Goal: Task Accomplishment & Management: Use online tool/utility

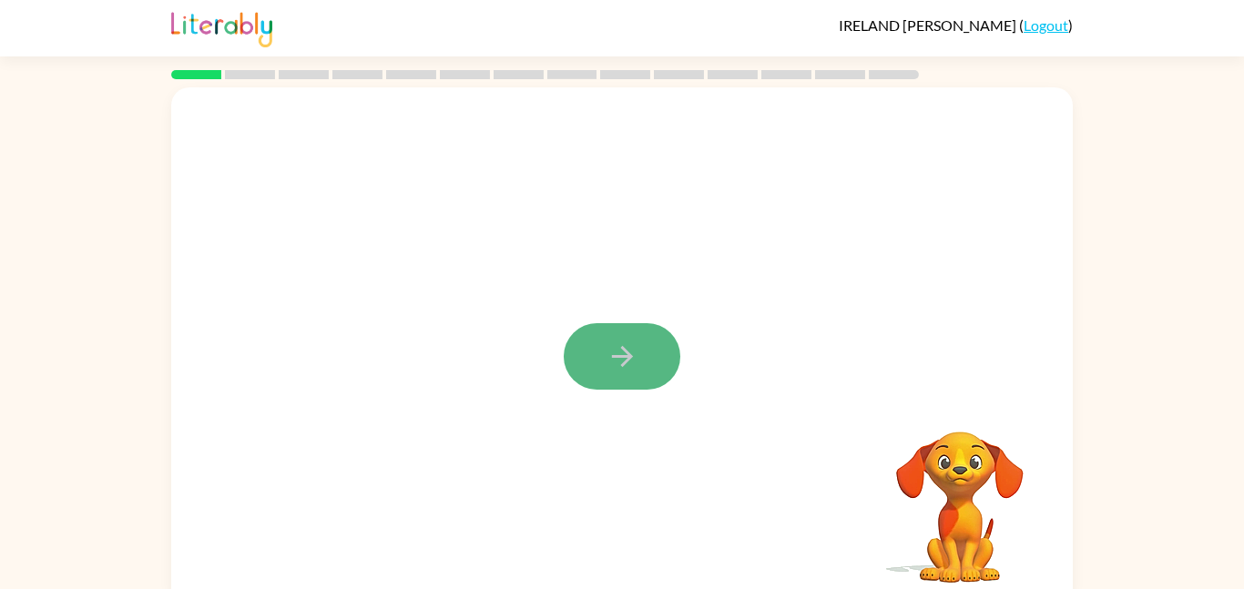
click at [608, 363] on icon "button" at bounding box center [623, 357] width 32 height 32
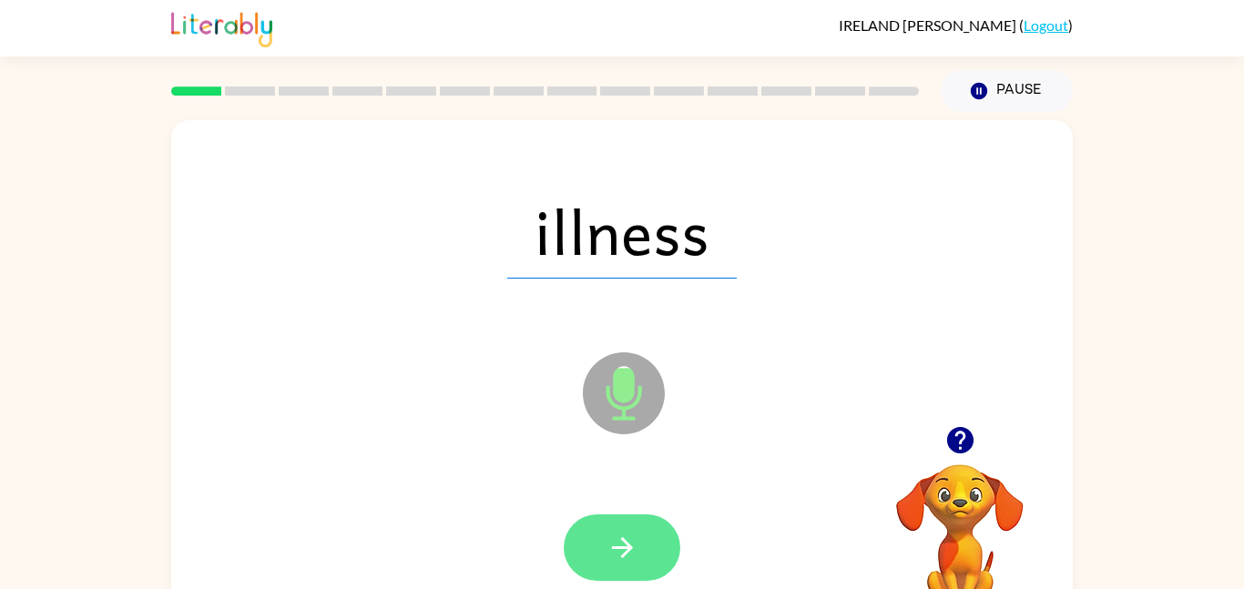
click at [633, 532] on icon "button" at bounding box center [623, 548] width 32 height 32
click at [619, 545] on icon "button" at bounding box center [623, 548] width 32 height 32
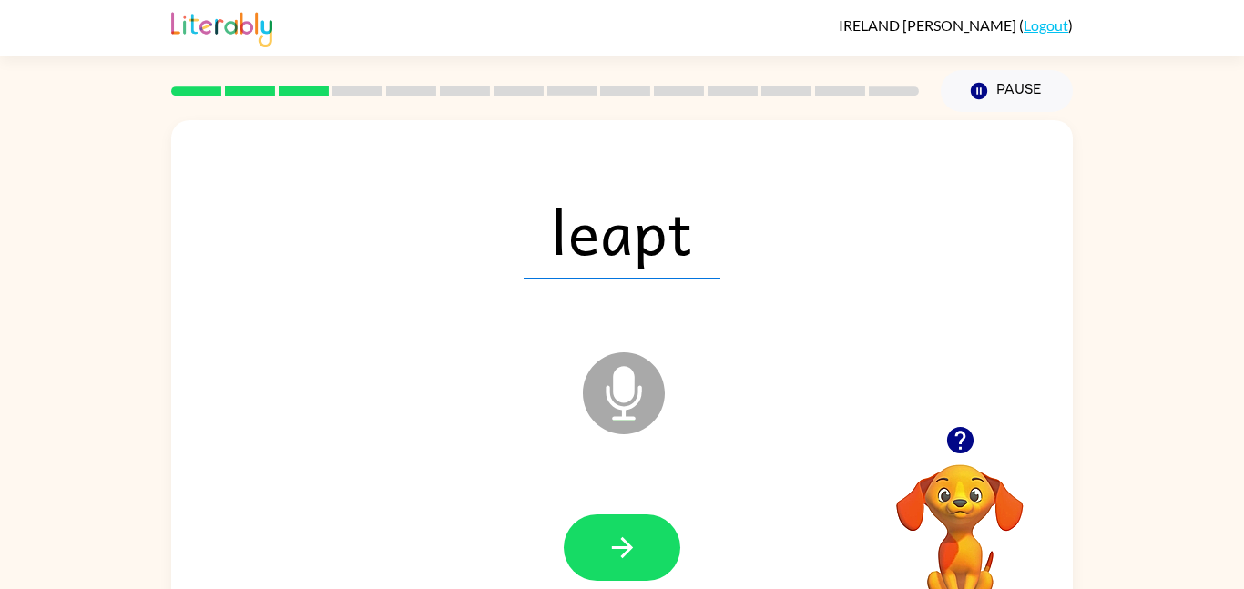
click at [633, 402] on icon at bounding box center [624, 394] width 82 height 82
click at [611, 542] on icon "button" at bounding box center [623, 548] width 32 height 32
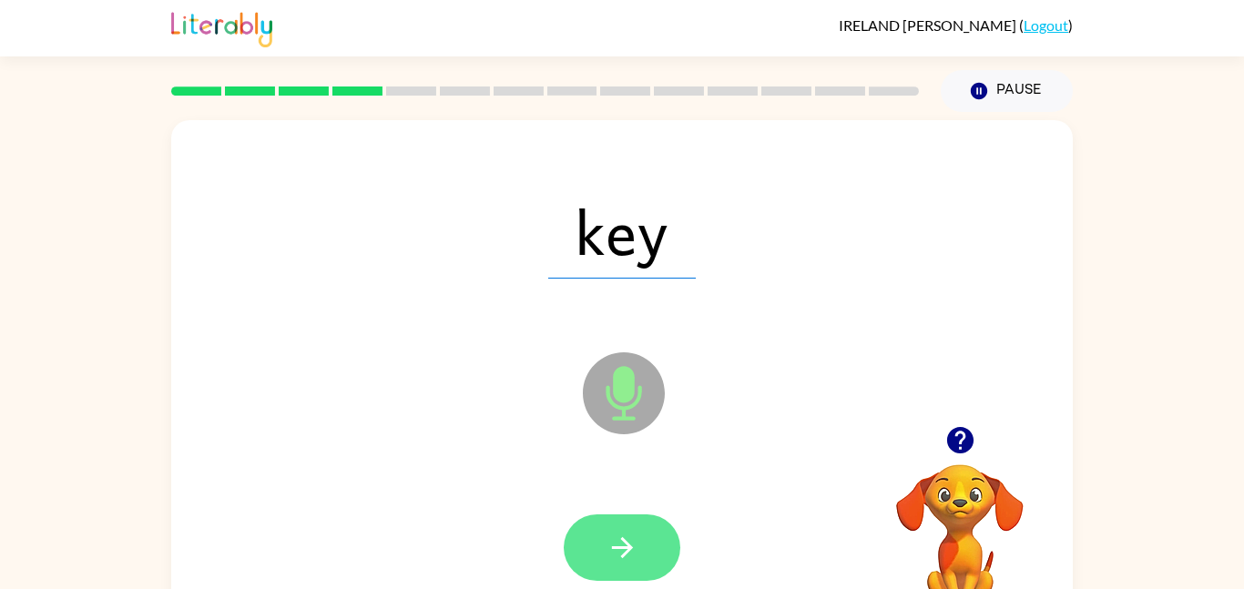
click at [630, 547] on icon "button" at bounding box center [621, 547] width 21 height 21
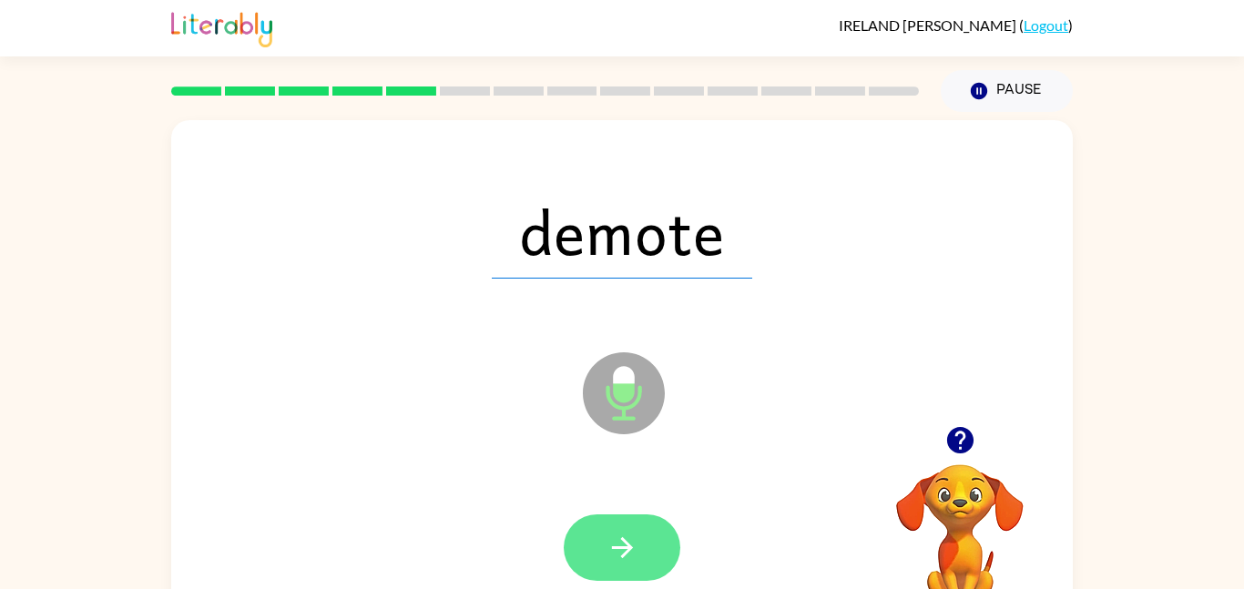
click at [642, 543] on button "button" at bounding box center [622, 548] width 117 height 66
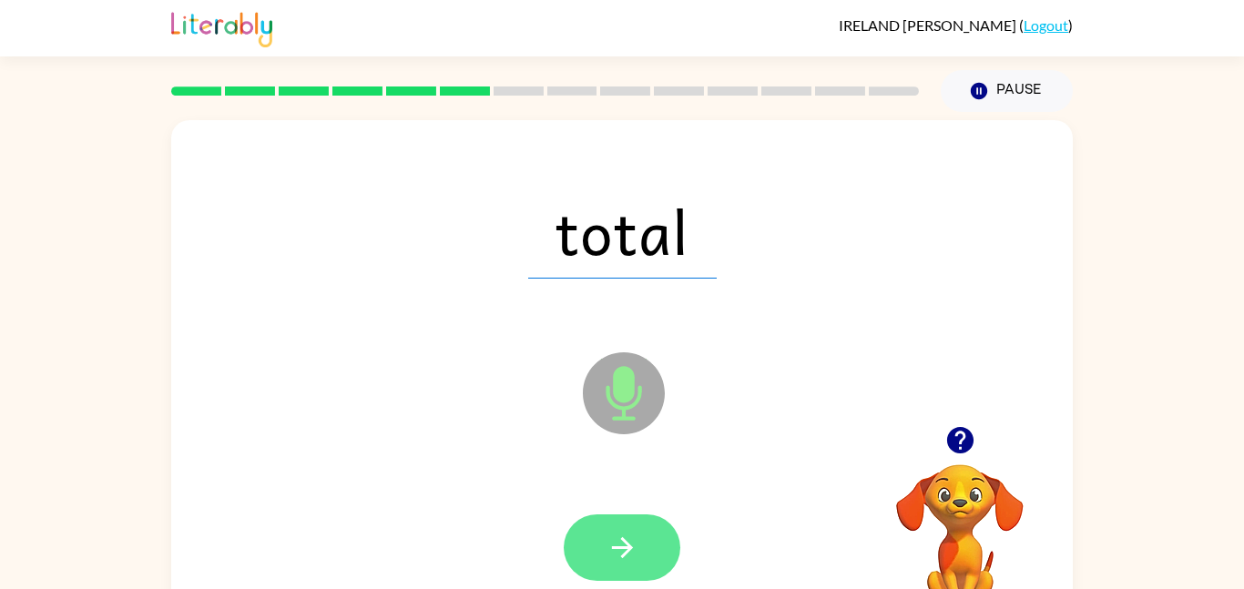
click at [629, 533] on icon "button" at bounding box center [623, 548] width 32 height 32
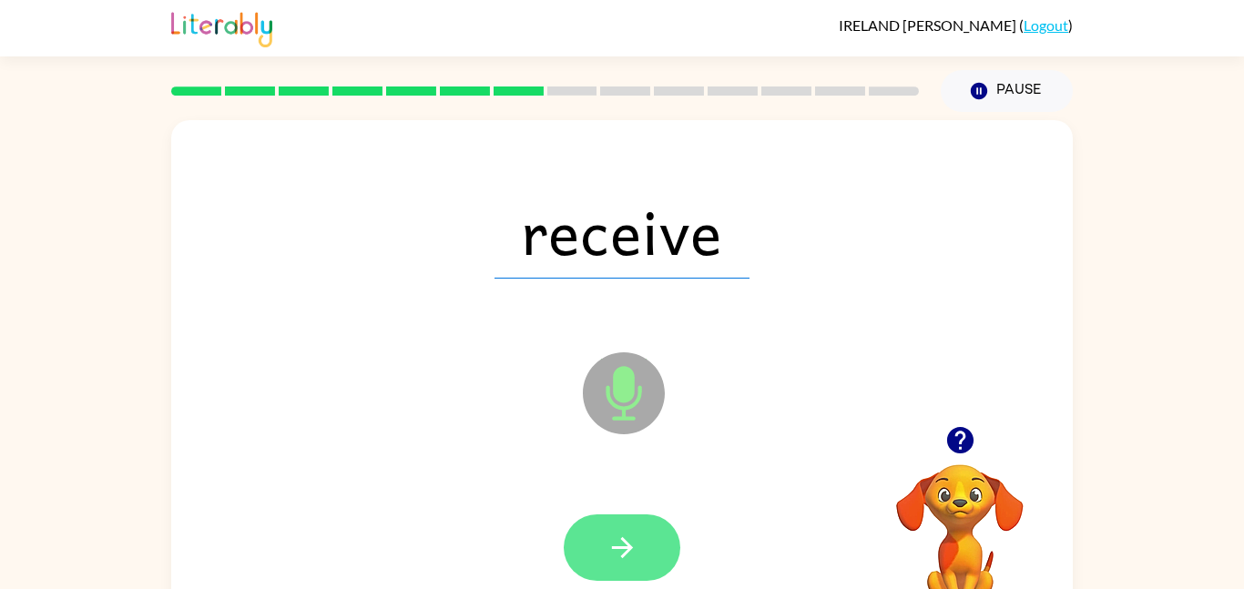
click at [633, 533] on icon "button" at bounding box center [623, 548] width 32 height 32
click at [655, 516] on button "button" at bounding box center [622, 548] width 117 height 66
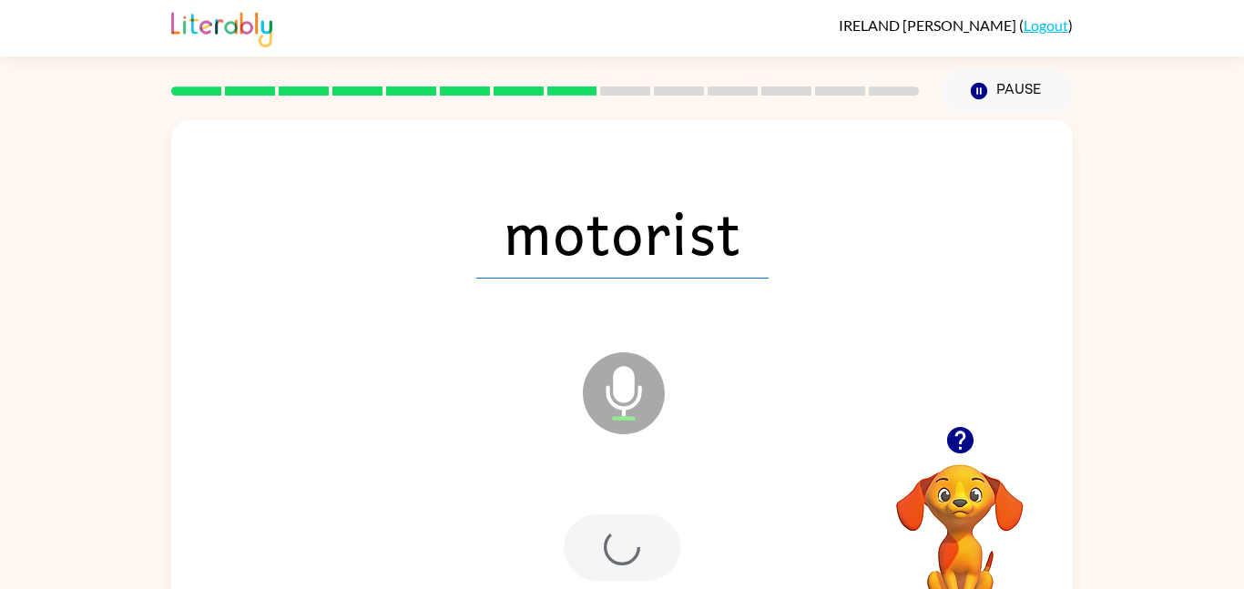
click at [627, 557] on div at bounding box center [622, 548] width 117 height 66
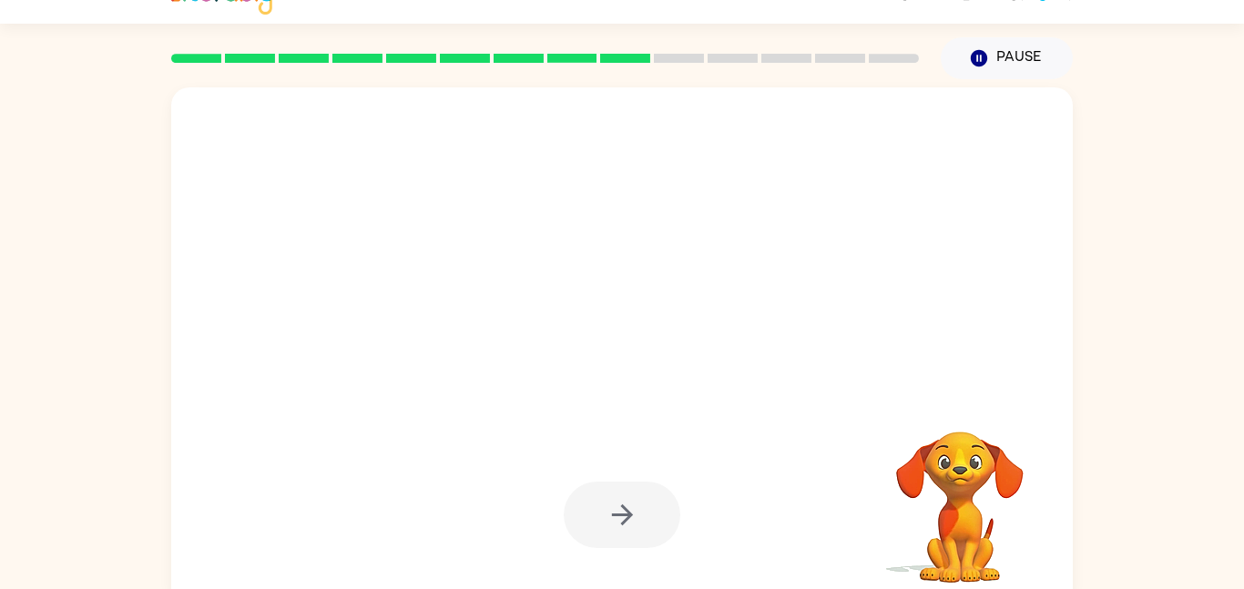
scroll to position [51, 0]
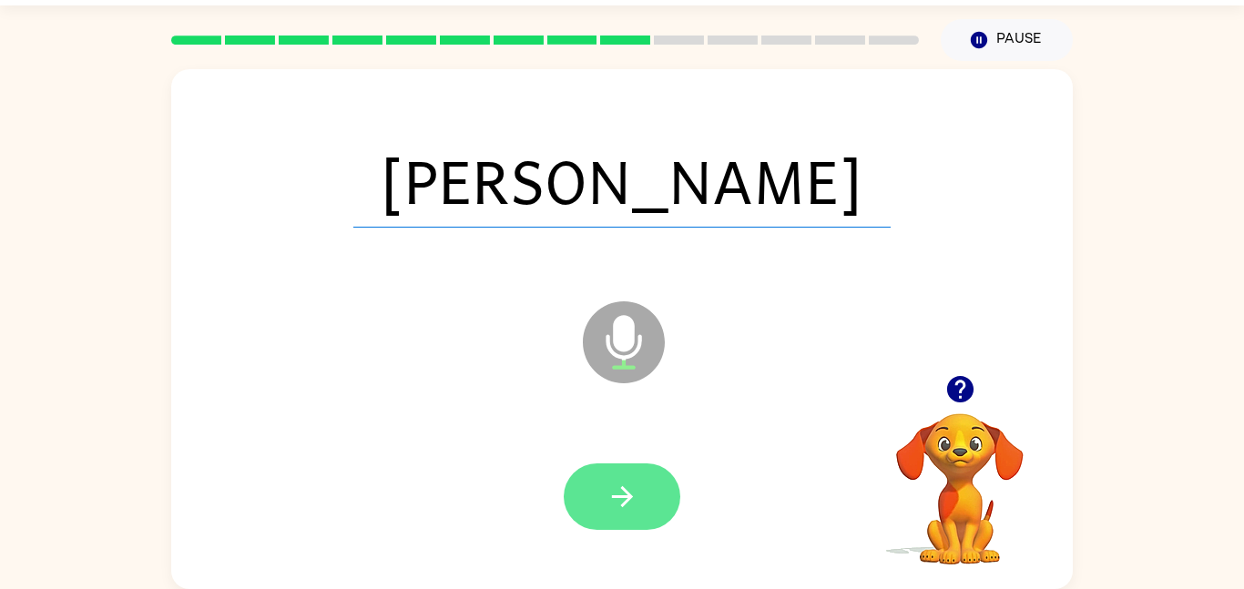
click at [633, 486] on icon "button" at bounding box center [623, 497] width 32 height 32
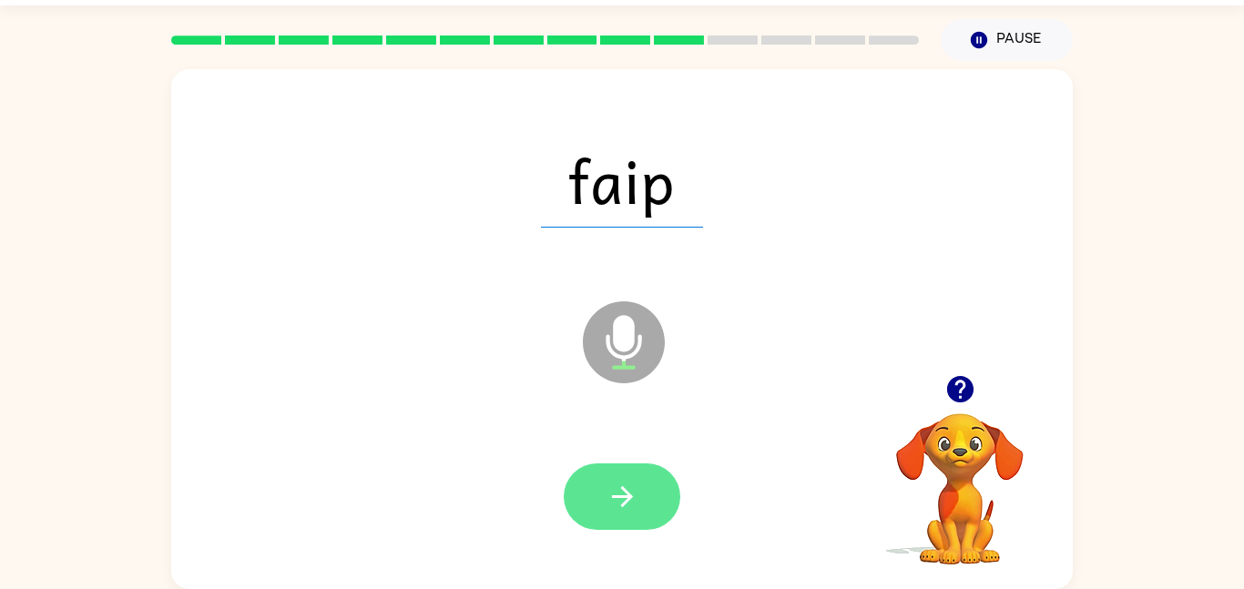
click at [608, 490] on icon "button" at bounding box center [623, 497] width 32 height 32
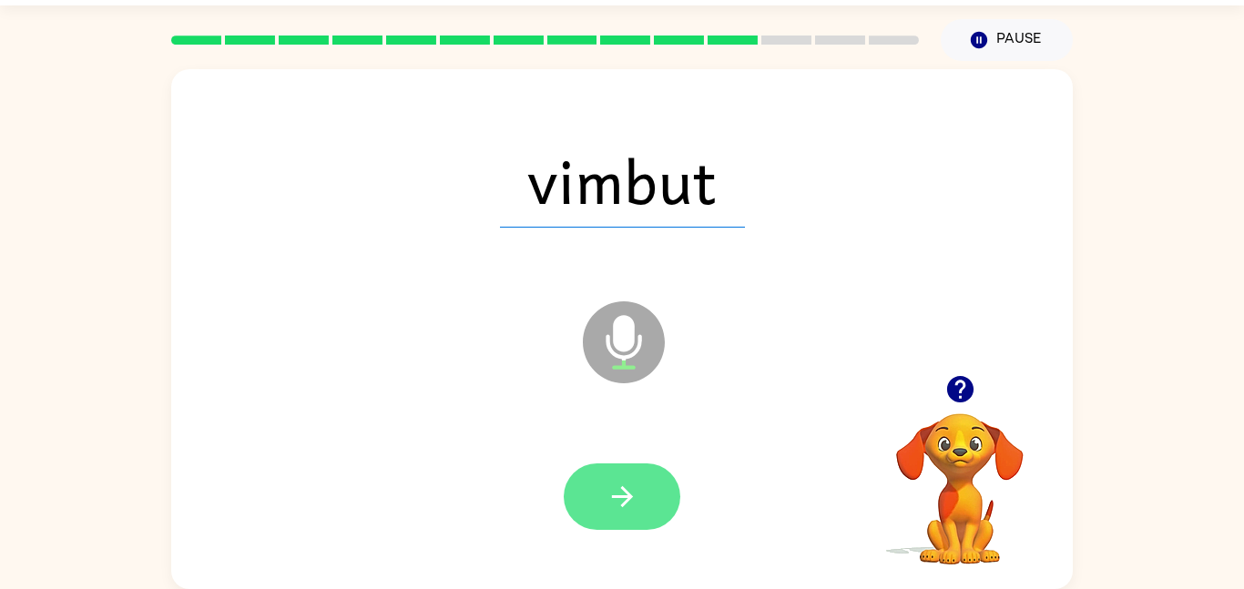
click at [608, 507] on icon "button" at bounding box center [623, 497] width 32 height 32
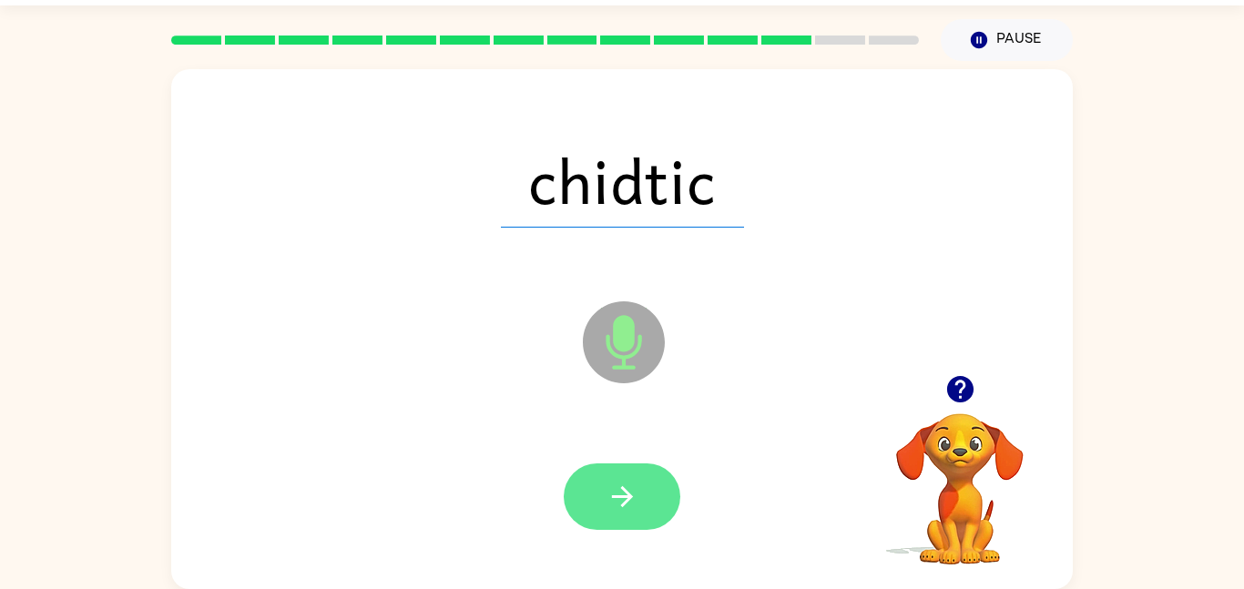
click at [603, 506] on button "button" at bounding box center [622, 497] width 117 height 66
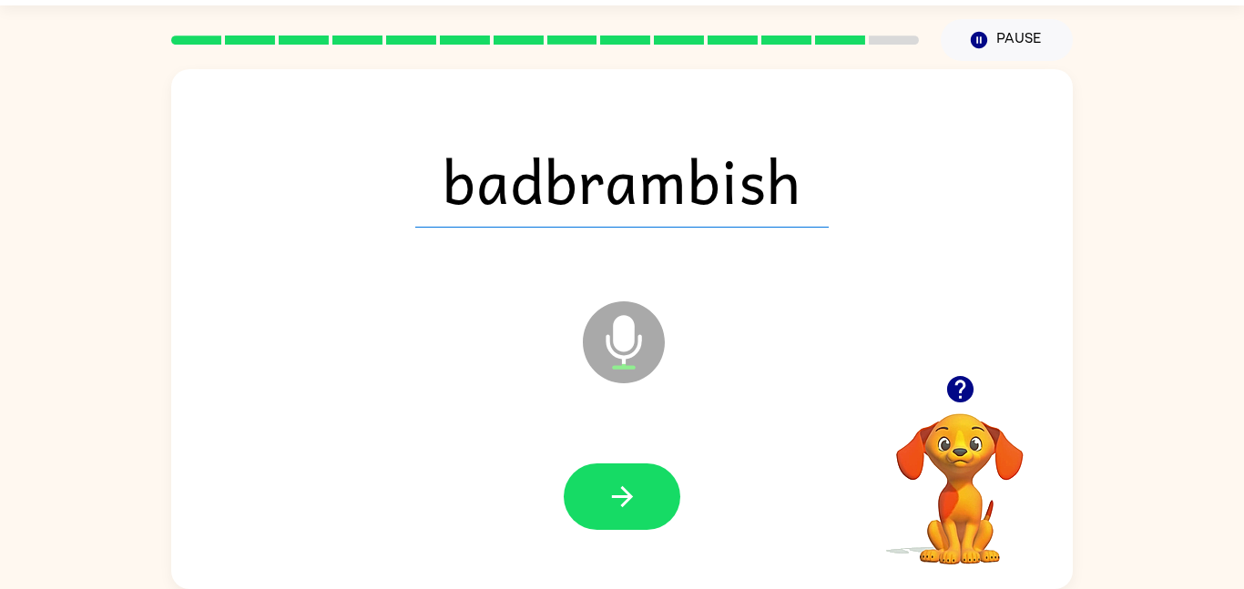
click at [1142, 247] on div "badbrambish Microphone The Microphone is here when it is your turn to talk Your…" at bounding box center [622, 325] width 1244 height 528
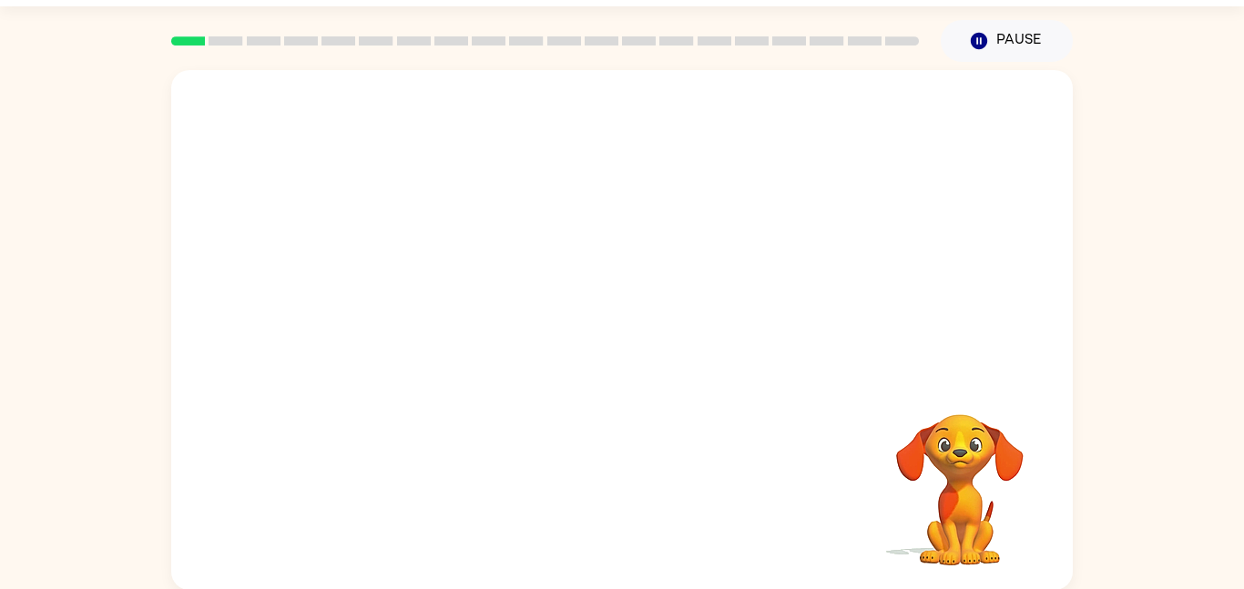
scroll to position [51, 0]
click at [1036, 32] on button "Pause Pause" at bounding box center [1007, 40] width 132 height 42
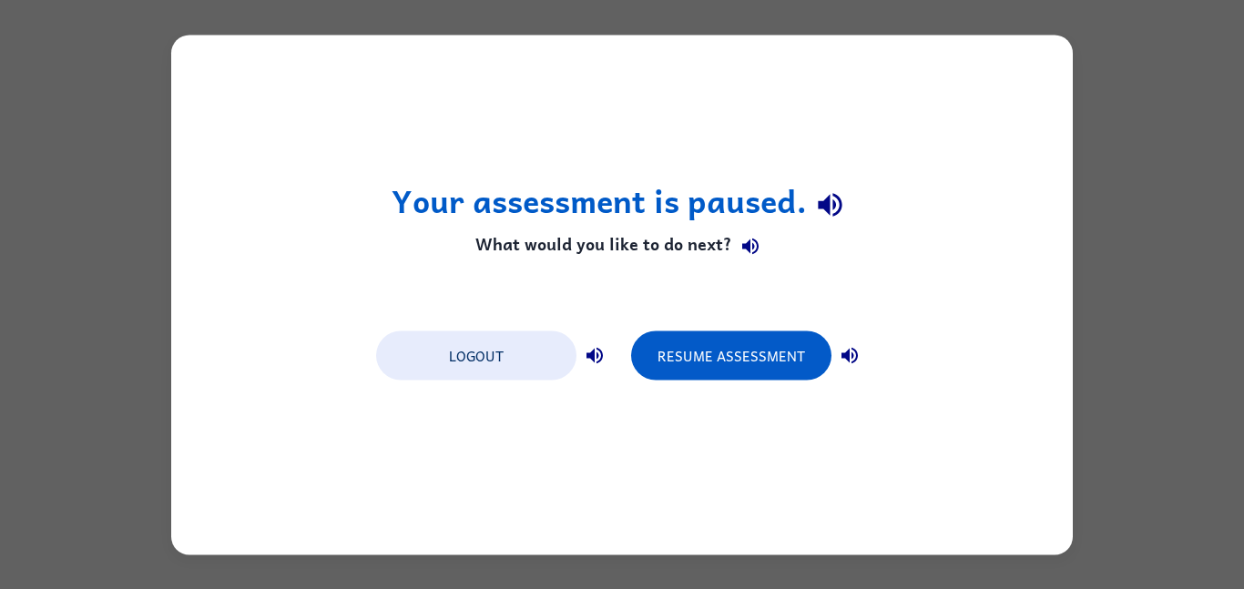
click at [1156, 301] on div "Your assessment is paused. What would you like to do next? Logout Resume Assess…" at bounding box center [622, 294] width 1244 height 589
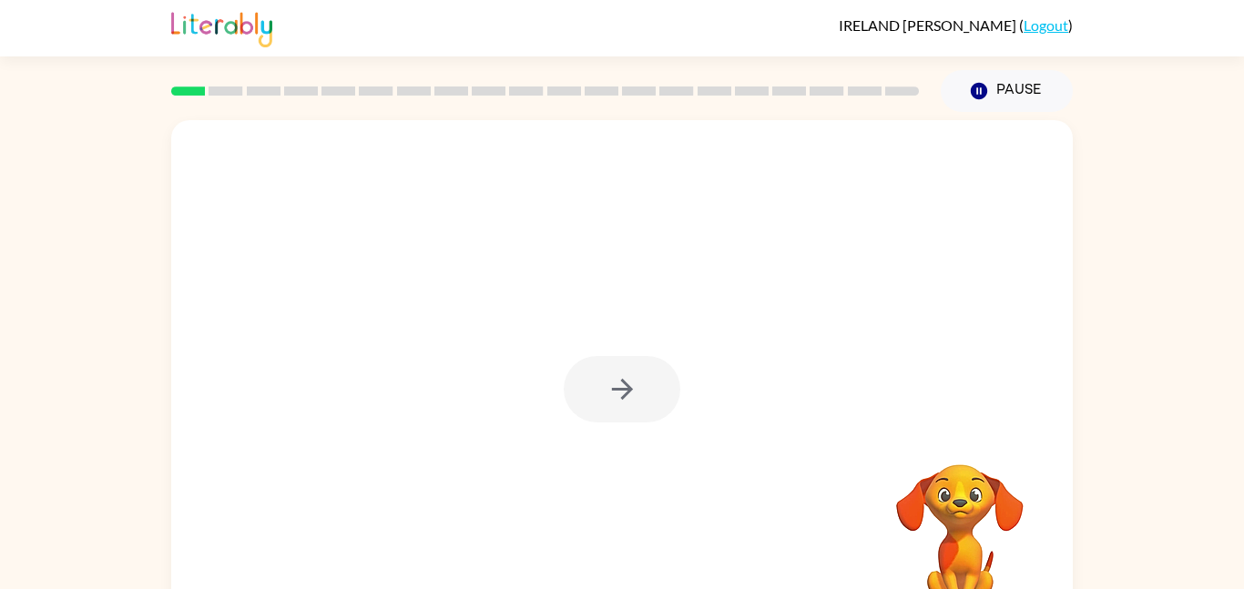
click at [611, 380] on div at bounding box center [622, 389] width 117 height 66
click at [637, 384] on icon "button" at bounding box center [623, 389] width 32 height 32
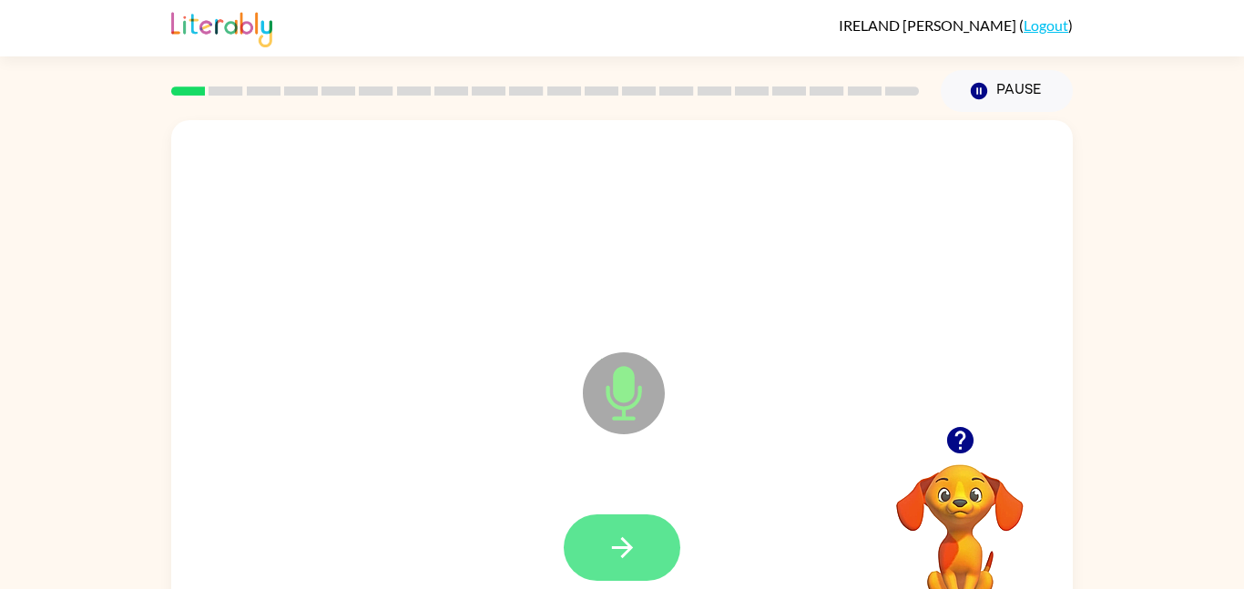
click at [644, 553] on button "button" at bounding box center [622, 548] width 117 height 66
click at [615, 537] on icon "button" at bounding box center [623, 548] width 32 height 32
click at [620, 538] on icon "button" at bounding box center [623, 548] width 32 height 32
click at [619, 539] on icon "button" at bounding box center [623, 548] width 32 height 32
click at [629, 552] on icon "button" at bounding box center [623, 548] width 32 height 32
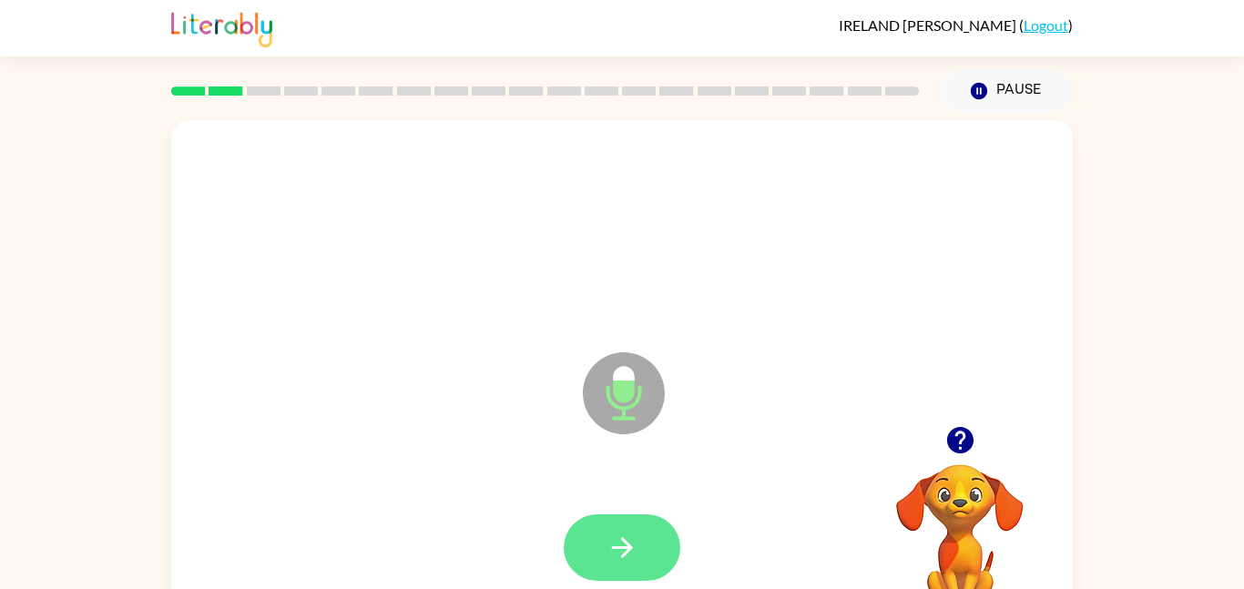
click at [614, 544] on icon "button" at bounding box center [623, 548] width 32 height 32
click at [660, 532] on button "button" at bounding box center [622, 548] width 117 height 66
click at [614, 543] on icon "button" at bounding box center [623, 548] width 32 height 32
click at [629, 522] on button "button" at bounding box center [622, 548] width 117 height 66
click at [640, 527] on button "button" at bounding box center [622, 548] width 117 height 66
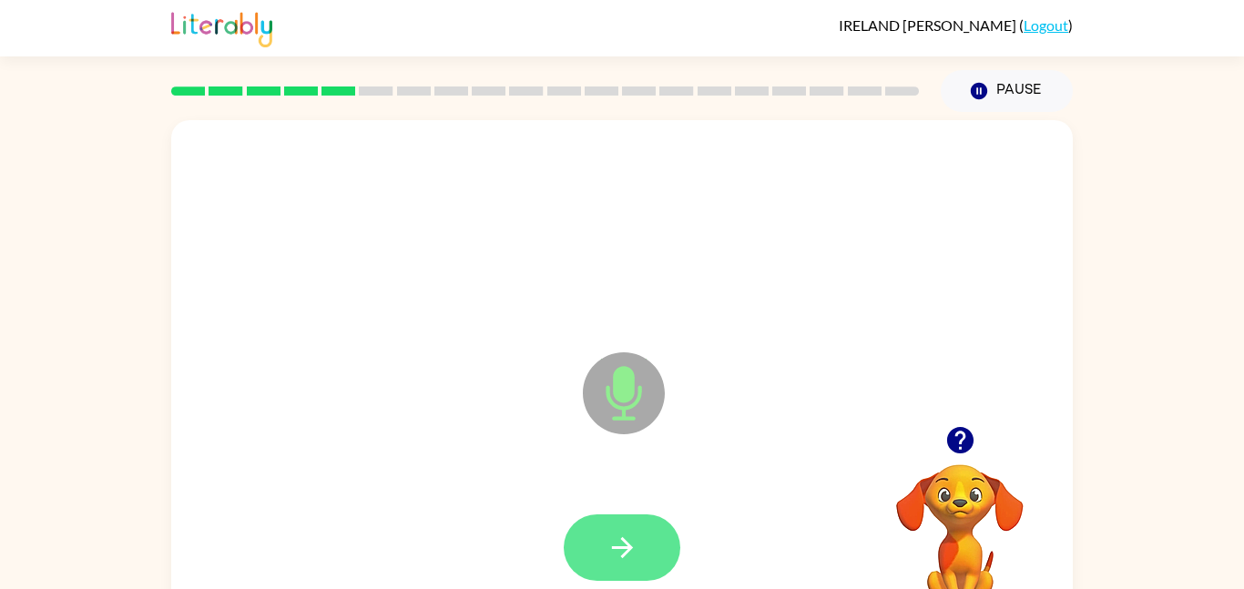
click at [639, 515] on button "button" at bounding box center [622, 548] width 117 height 66
click at [634, 545] on icon "button" at bounding box center [623, 548] width 32 height 32
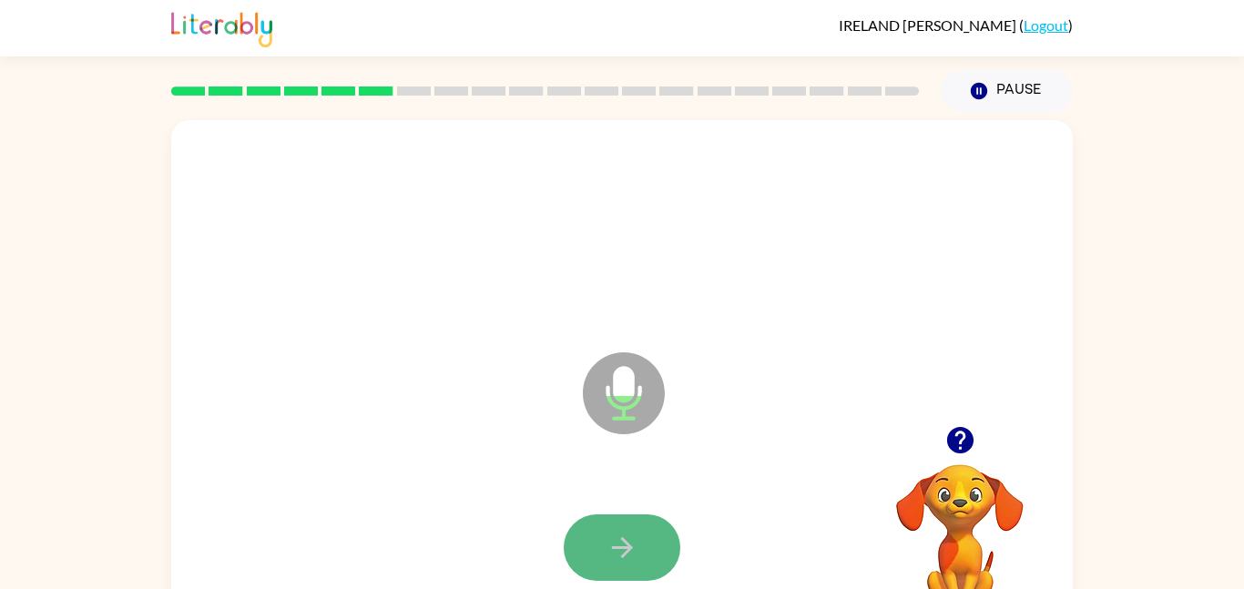
click at [646, 528] on button "button" at bounding box center [622, 548] width 117 height 66
click at [629, 547] on icon "button" at bounding box center [621, 547] width 21 height 21
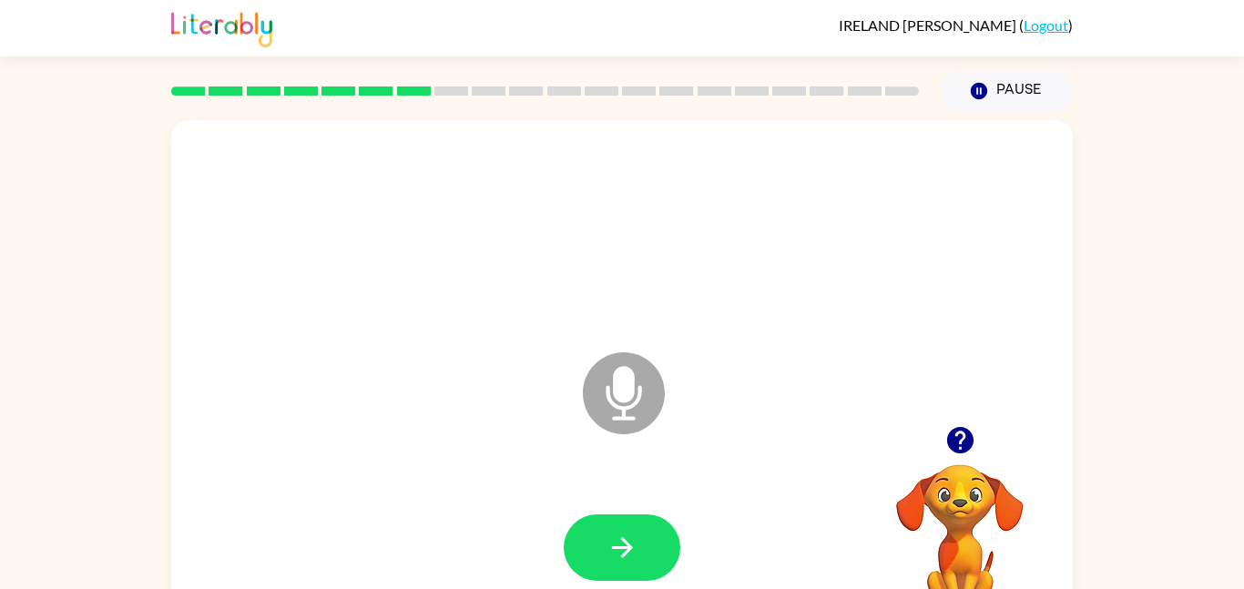
click at [956, 429] on icon "button" at bounding box center [959, 440] width 26 height 26
click at [622, 522] on button "button" at bounding box center [622, 548] width 117 height 66
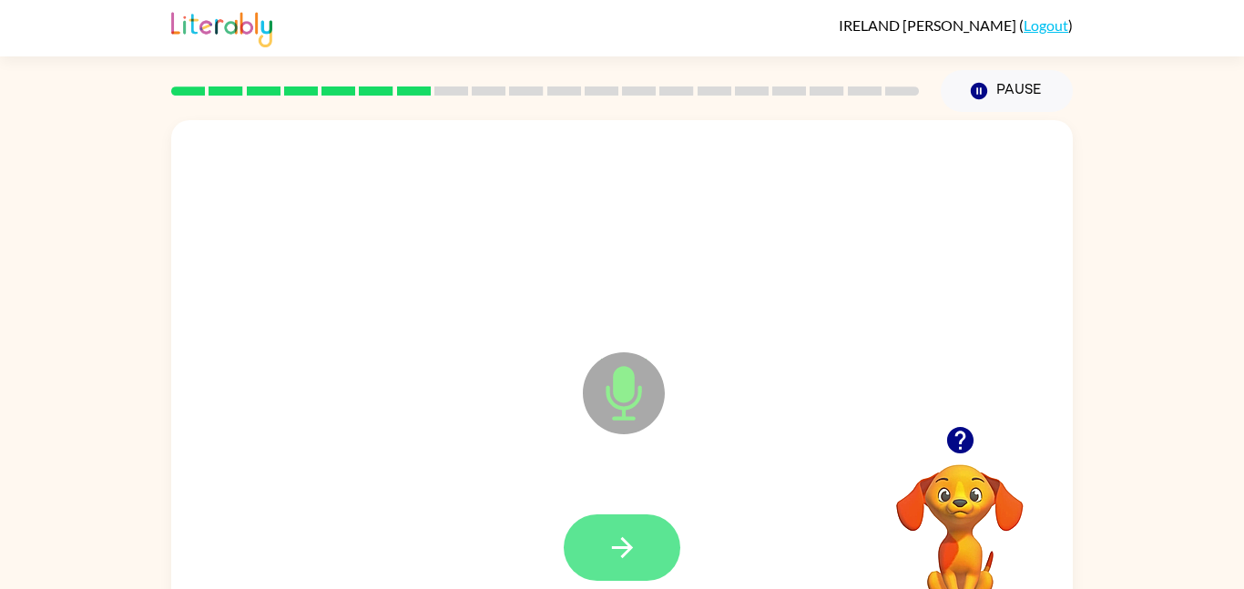
click at [617, 533] on icon "button" at bounding box center [623, 548] width 32 height 32
click at [623, 542] on icon "button" at bounding box center [623, 548] width 32 height 32
click at [636, 516] on button "button" at bounding box center [622, 548] width 117 height 66
click at [659, 529] on button "button" at bounding box center [622, 548] width 117 height 66
click at [629, 537] on icon "button" at bounding box center [623, 548] width 32 height 32
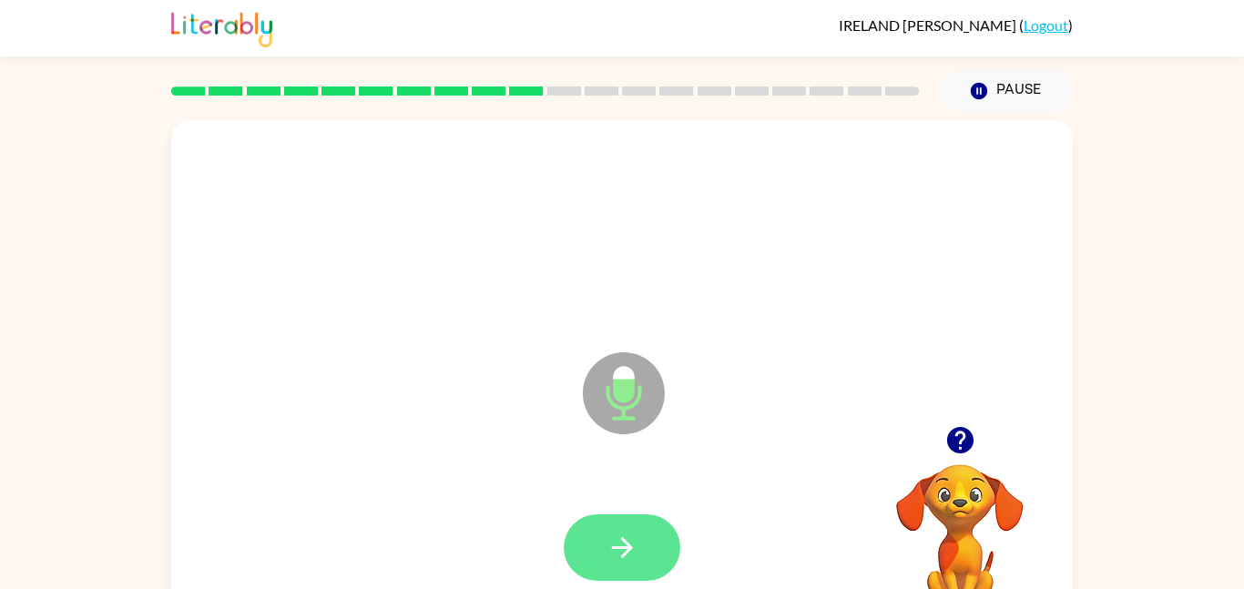
click at [639, 571] on button "button" at bounding box center [622, 548] width 117 height 66
click at [611, 557] on icon "button" at bounding box center [623, 548] width 32 height 32
click at [613, 554] on icon "button" at bounding box center [623, 548] width 32 height 32
click at [636, 546] on icon "button" at bounding box center [623, 548] width 32 height 32
click at [629, 526] on button "button" at bounding box center [622, 548] width 117 height 66
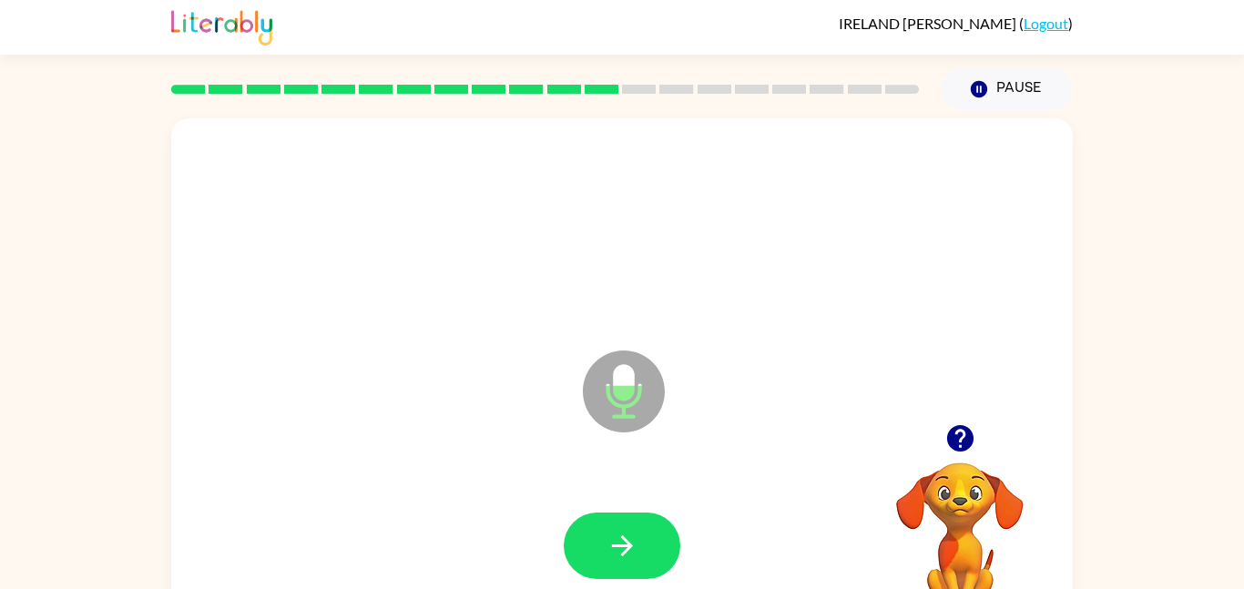
scroll to position [5, 0]
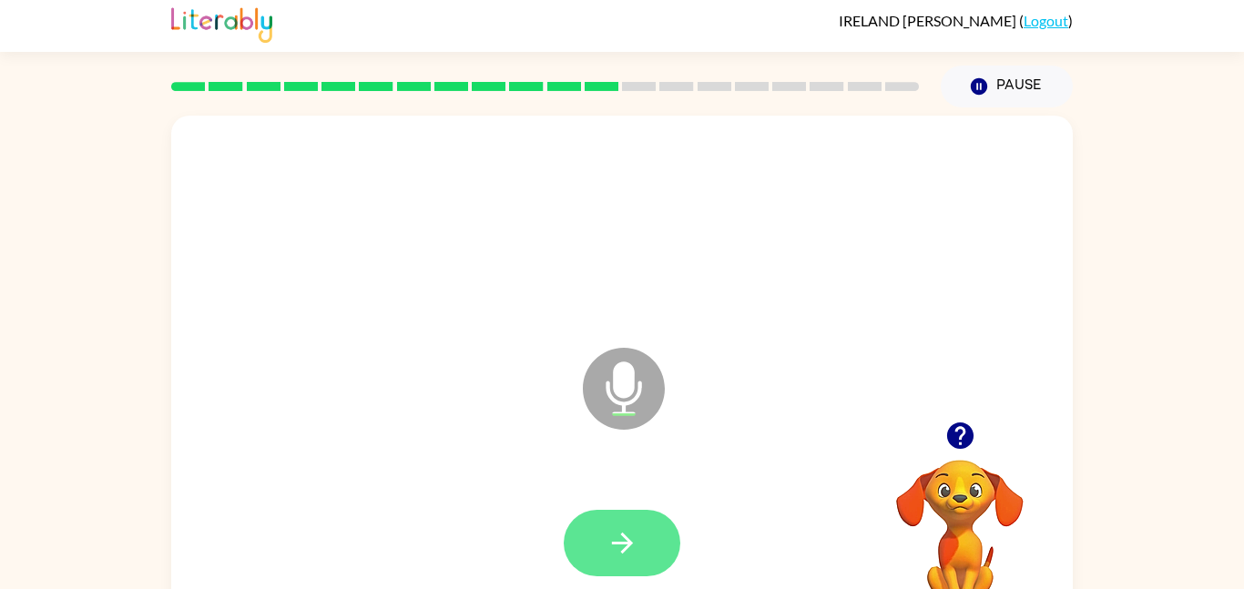
click at [642, 551] on button "button" at bounding box center [622, 543] width 117 height 66
click at [641, 529] on button "button" at bounding box center [622, 543] width 117 height 66
click at [646, 539] on button "button" at bounding box center [622, 543] width 117 height 66
click at [591, 542] on button "button" at bounding box center [622, 543] width 117 height 66
click at [649, 515] on button "button" at bounding box center [622, 543] width 117 height 66
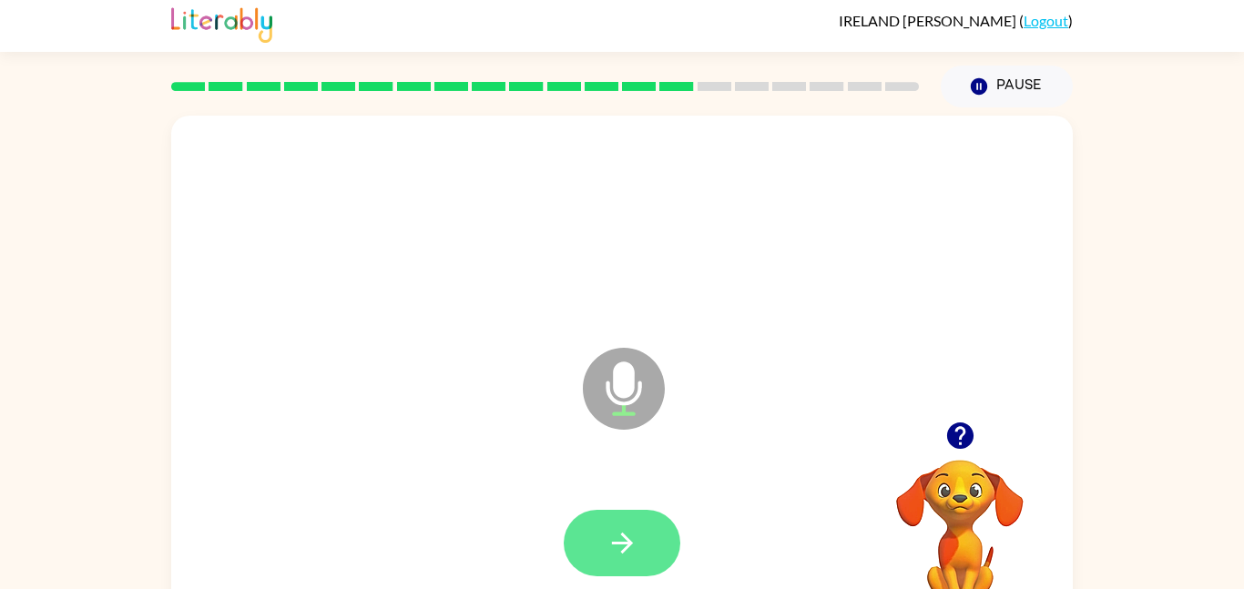
click at [617, 539] on icon "button" at bounding box center [623, 543] width 32 height 32
click at [618, 547] on icon "button" at bounding box center [623, 543] width 32 height 32
click at [627, 552] on icon "button" at bounding box center [623, 543] width 32 height 32
click at [634, 550] on icon "button" at bounding box center [623, 543] width 32 height 32
click at [629, 536] on icon "button" at bounding box center [623, 543] width 32 height 32
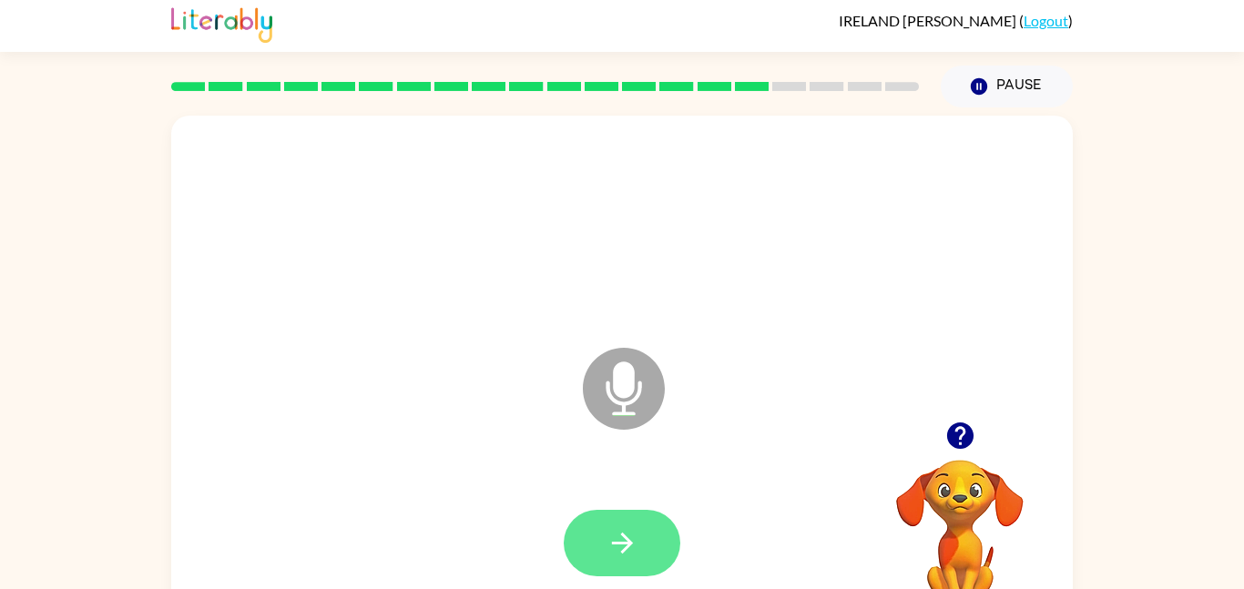
click at [629, 543] on icon "button" at bounding box center [621, 543] width 21 height 21
click at [626, 533] on icon "button" at bounding box center [623, 543] width 32 height 32
click at [632, 539] on icon "button" at bounding box center [623, 543] width 32 height 32
click at [618, 539] on icon "button" at bounding box center [623, 543] width 32 height 32
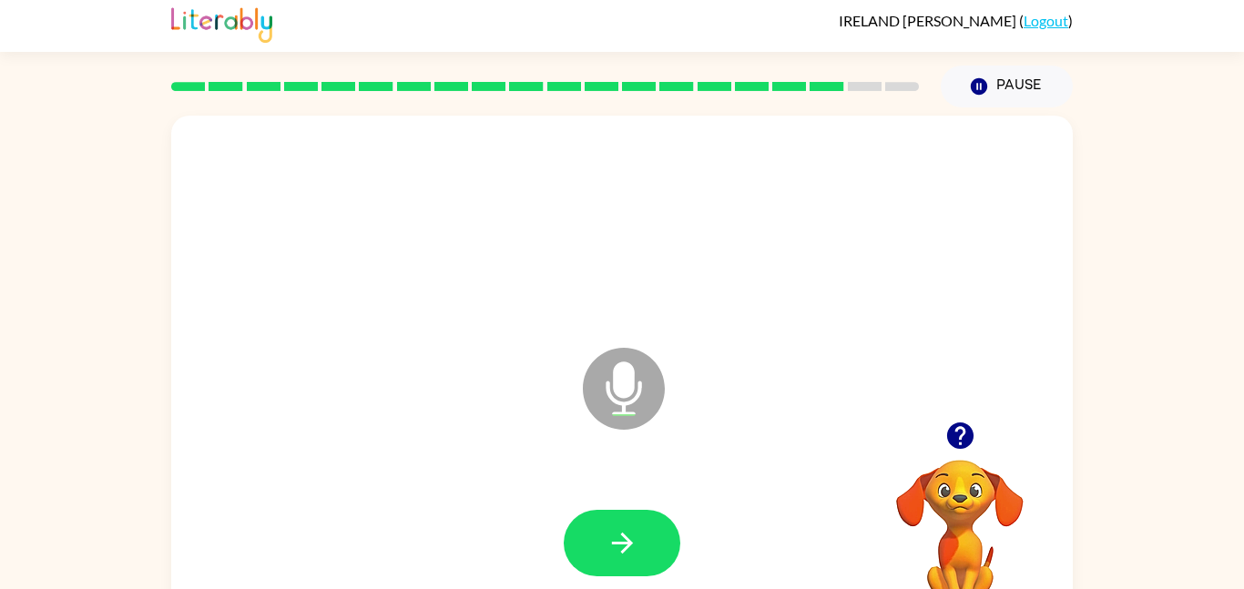
click at [957, 438] on icon "button" at bounding box center [959, 436] width 26 height 26
click at [629, 547] on icon "button" at bounding box center [621, 543] width 21 height 21
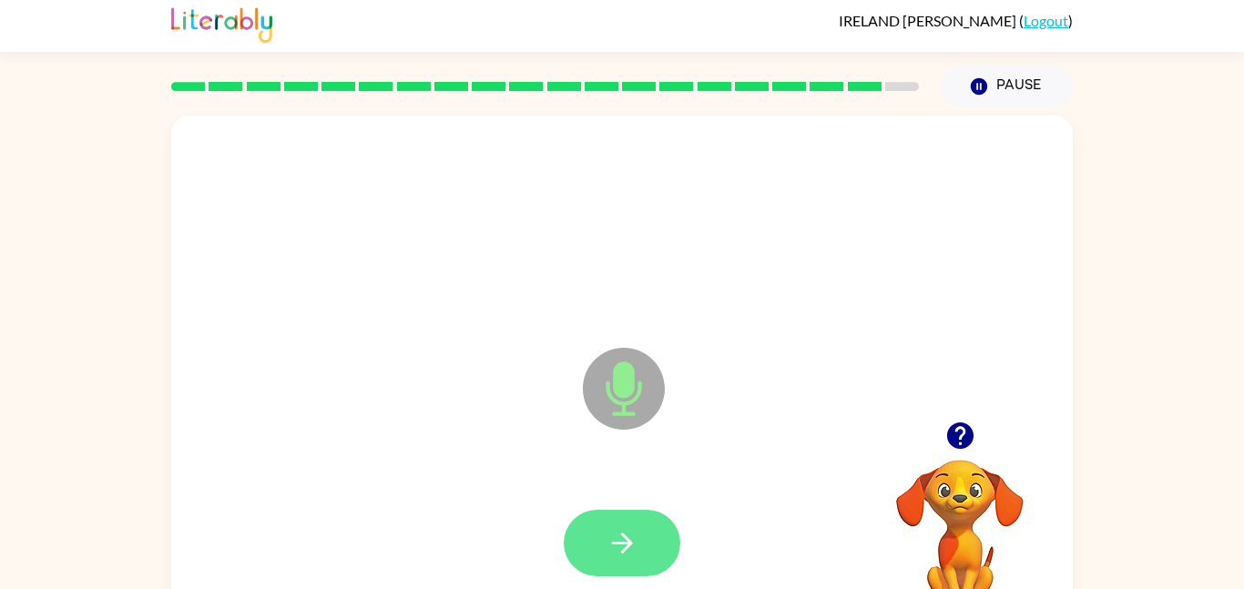
click at [639, 547] on button "button" at bounding box center [622, 543] width 117 height 66
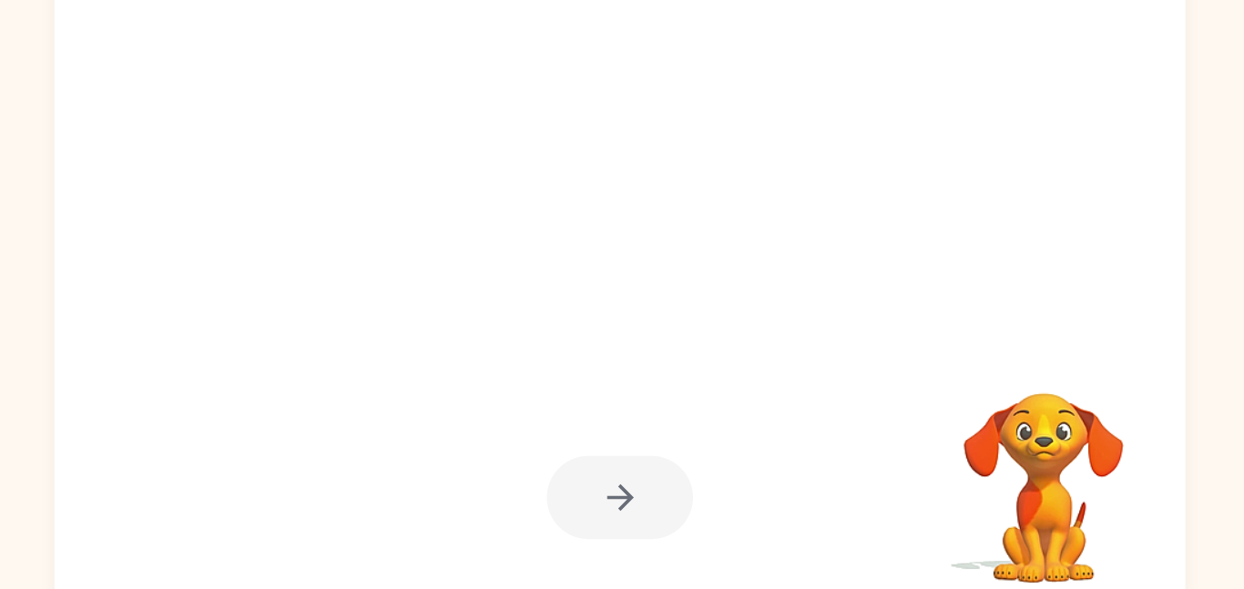
scroll to position [0, 0]
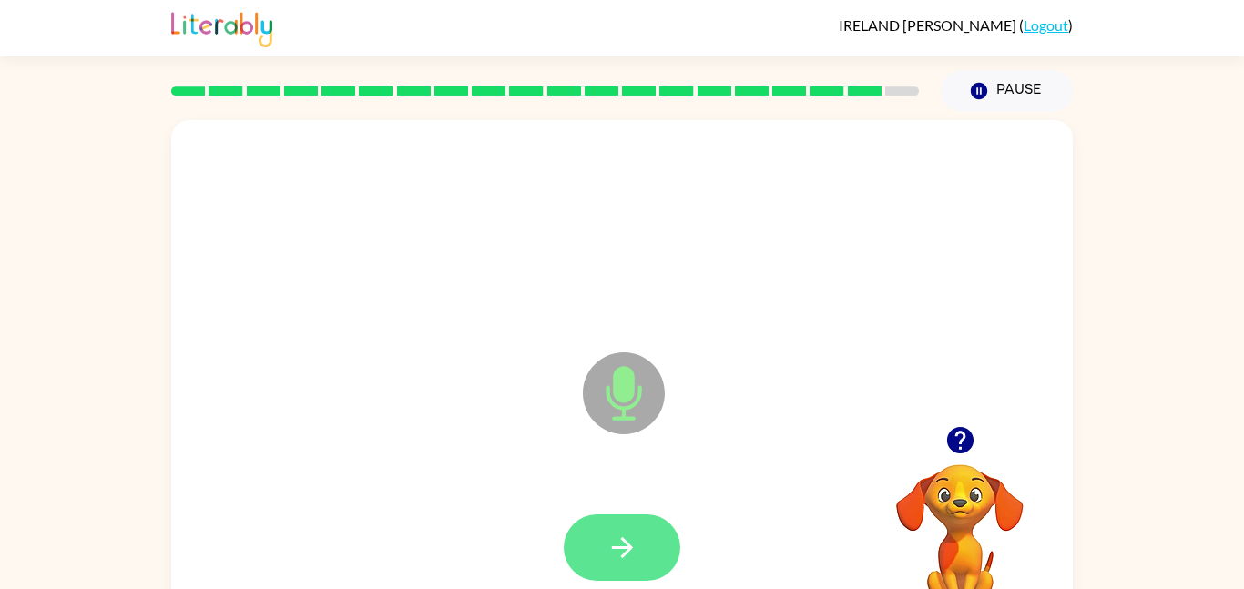
click at [643, 549] on button "button" at bounding box center [622, 548] width 117 height 66
